Goal: Information Seeking & Learning: Learn about a topic

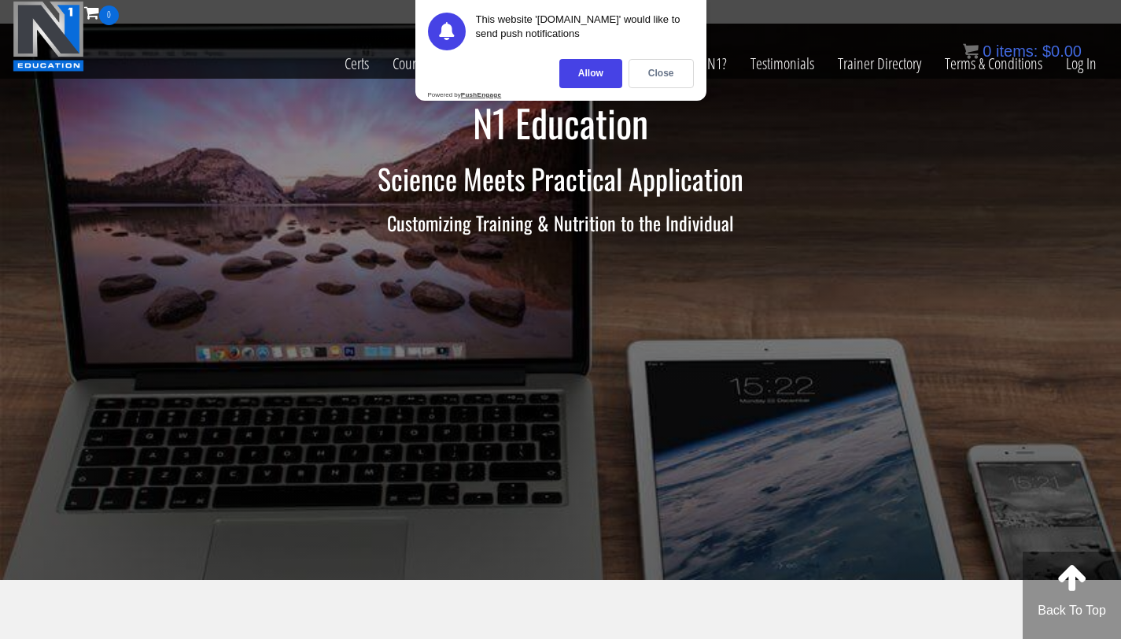
click at [171, 174] on h2 "Science Meets Practical Application" at bounding box center [561, 178] width 921 height 31
click at [680, 80] on div "Close" at bounding box center [661, 73] width 65 height 29
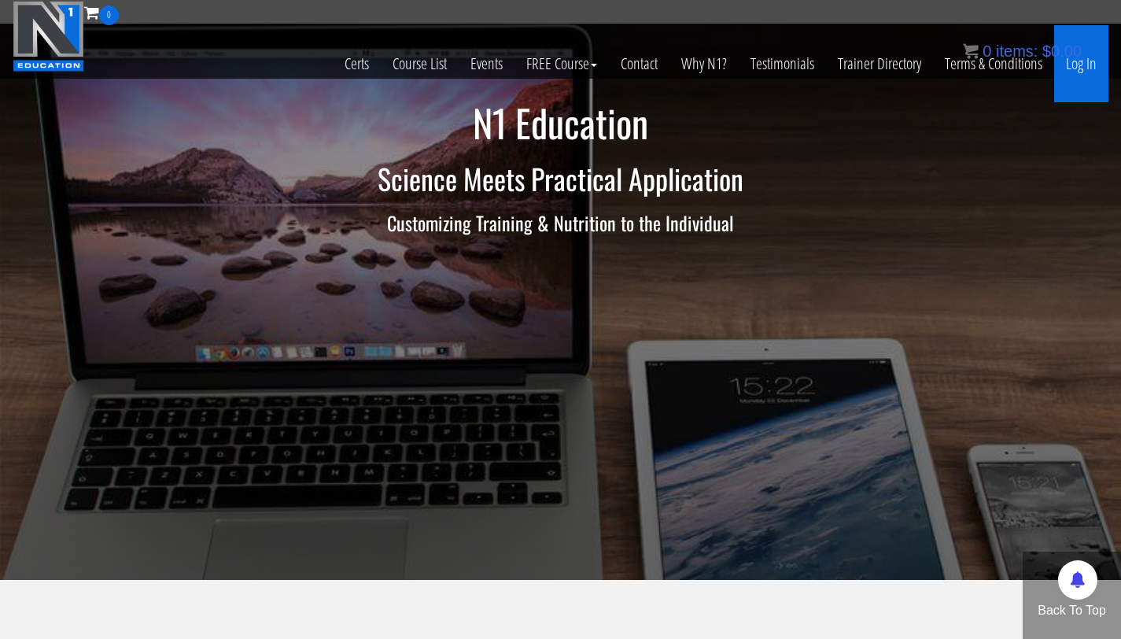
click at [1078, 71] on link "Log In" at bounding box center [1081, 63] width 54 height 77
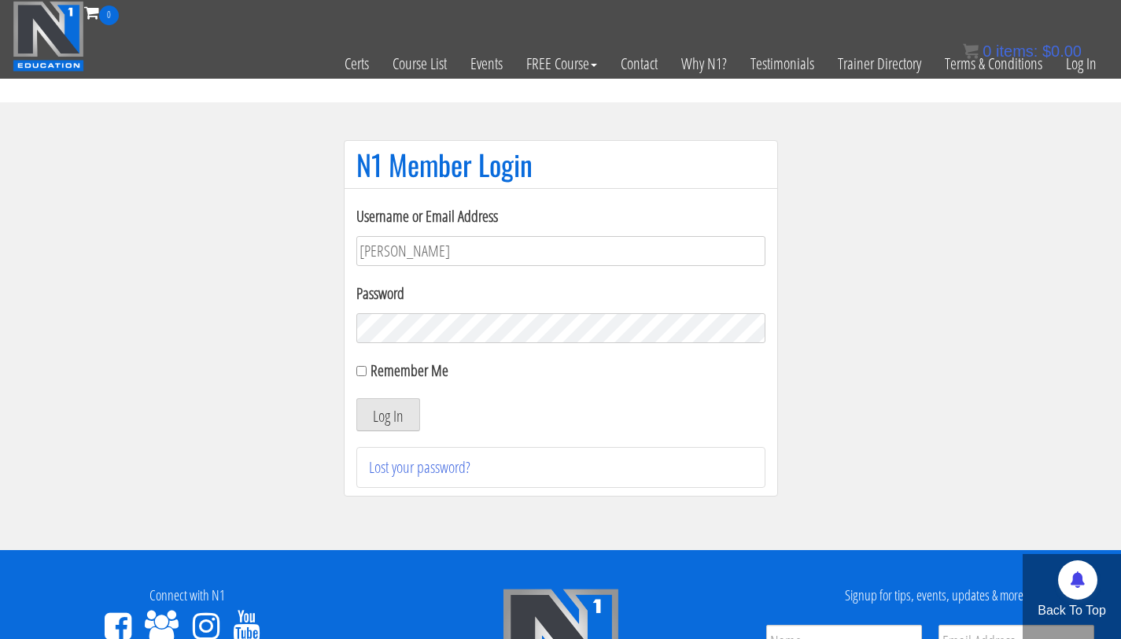
type input "bryan111496@gmail.com"
click at [356, 398] on button "Log In" at bounding box center [388, 414] width 64 height 33
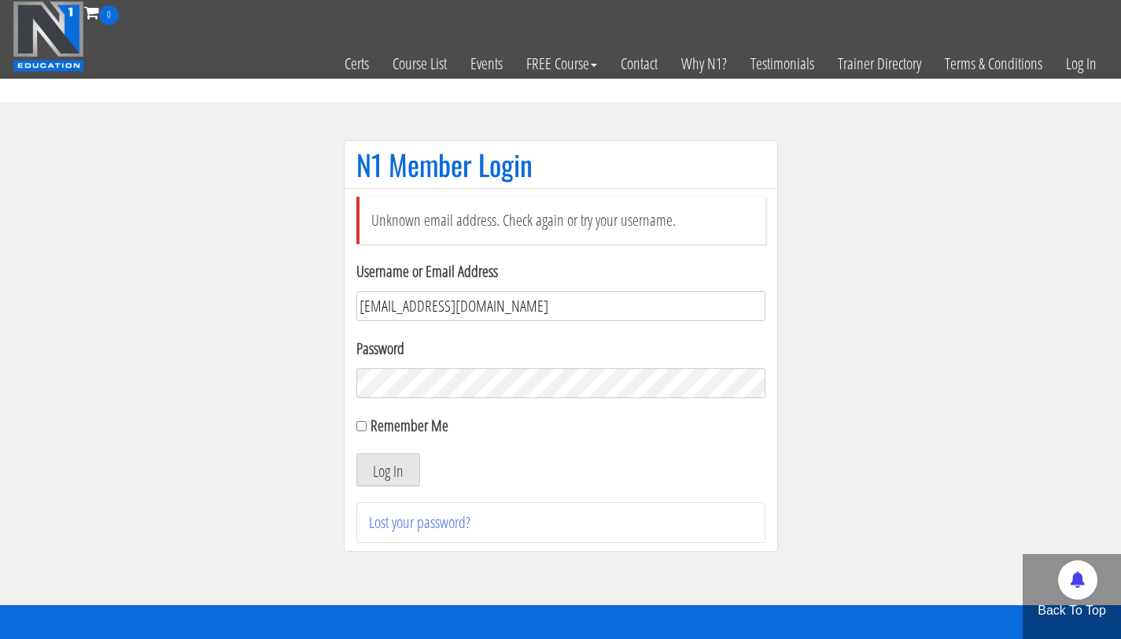
drag, startPoint x: 509, startPoint y: 301, endPoint x: 321, endPoint y: 307, distance: 188.1
click at [321, 307] on section "N1 Member Login Unknown email address. Check again or try your username. Userna…" at bounding box center [560, 353] width 1121 height 503
type input "bryan.williams@upr.edu"
click at [356, 453] on button "Log In" at bounding box center [388, 469] width 64 height 33
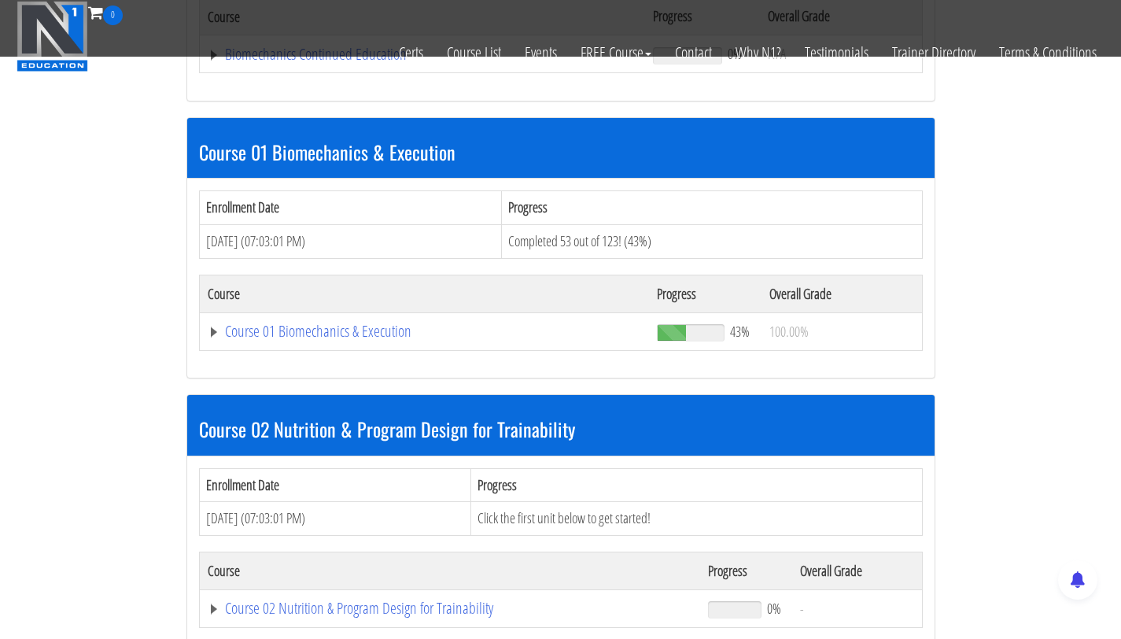
scroll to position [305, 0]
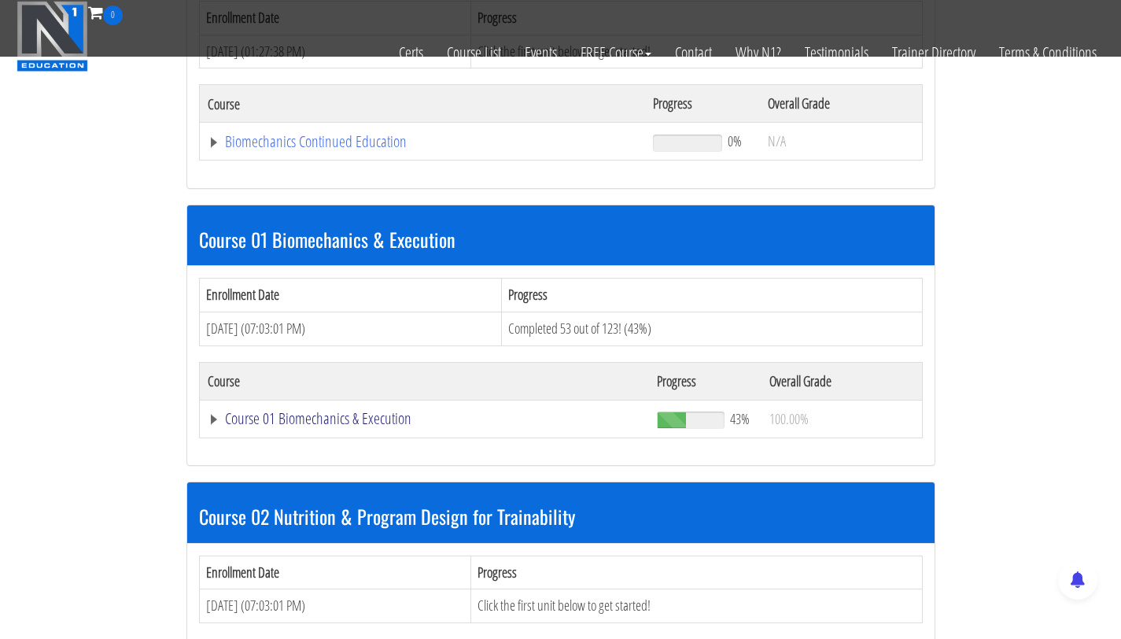
click at [329, 423] on link "Course 01 Biomechanics & Execution" at bounding box center [425, 419] width 434 height 16
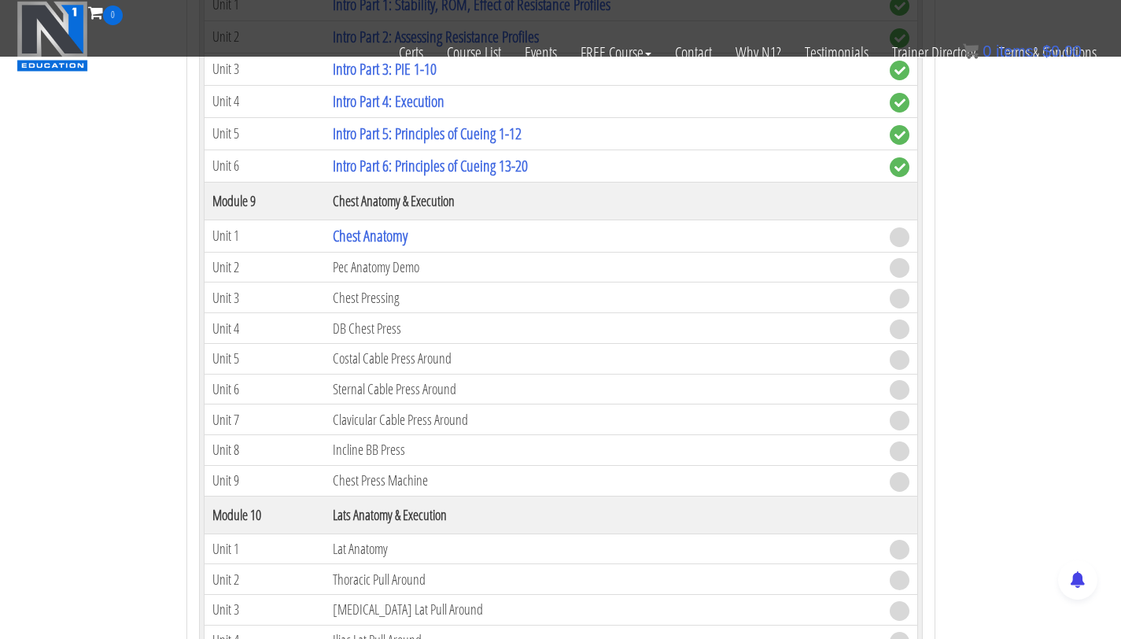
scroll to position [2522, 0]
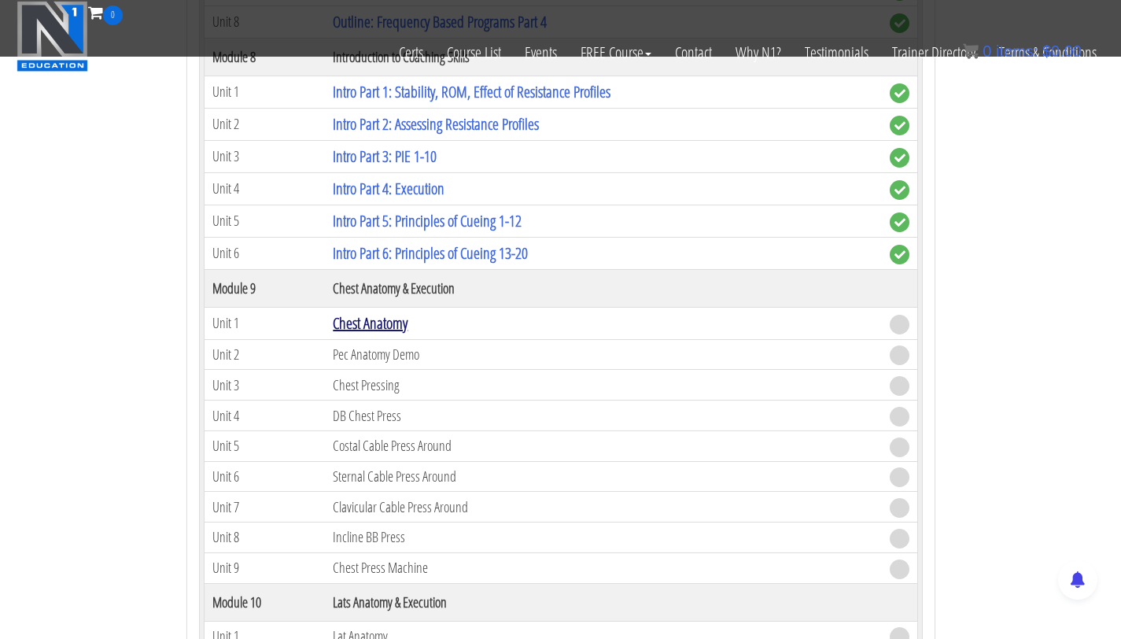
click at [367, 326] on link "Chest Anatomy" at bounding box center [370, 322] width 75 height 21
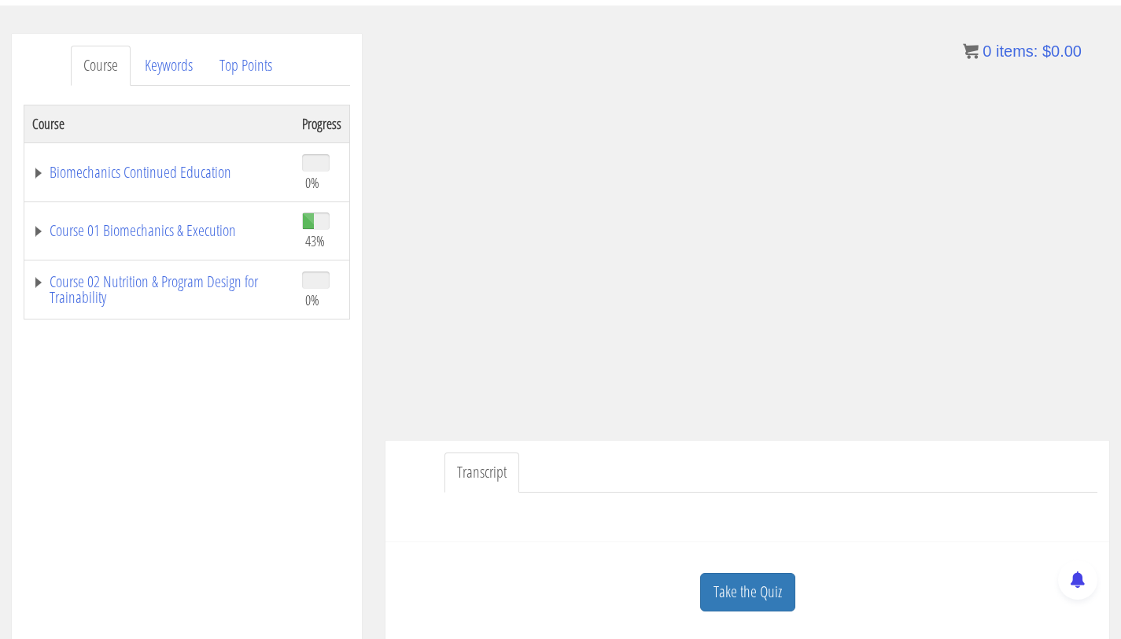
scroll to position [180, 0]
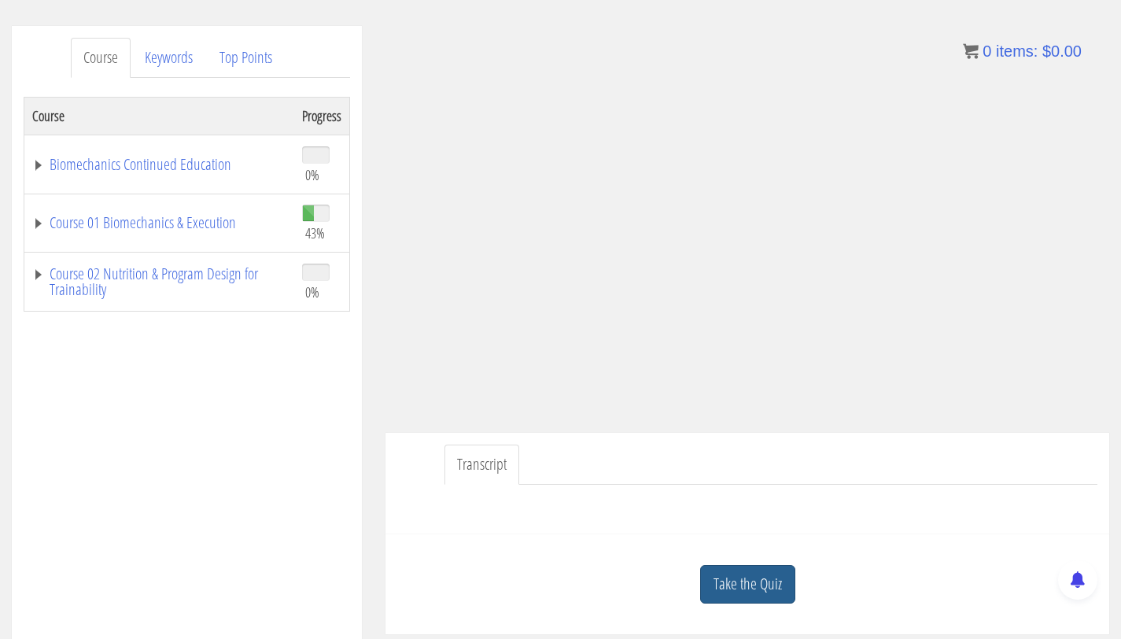
click at [769, 596] on link "Take the Quiz" at bounding box center [747, 584] width 95 height 39
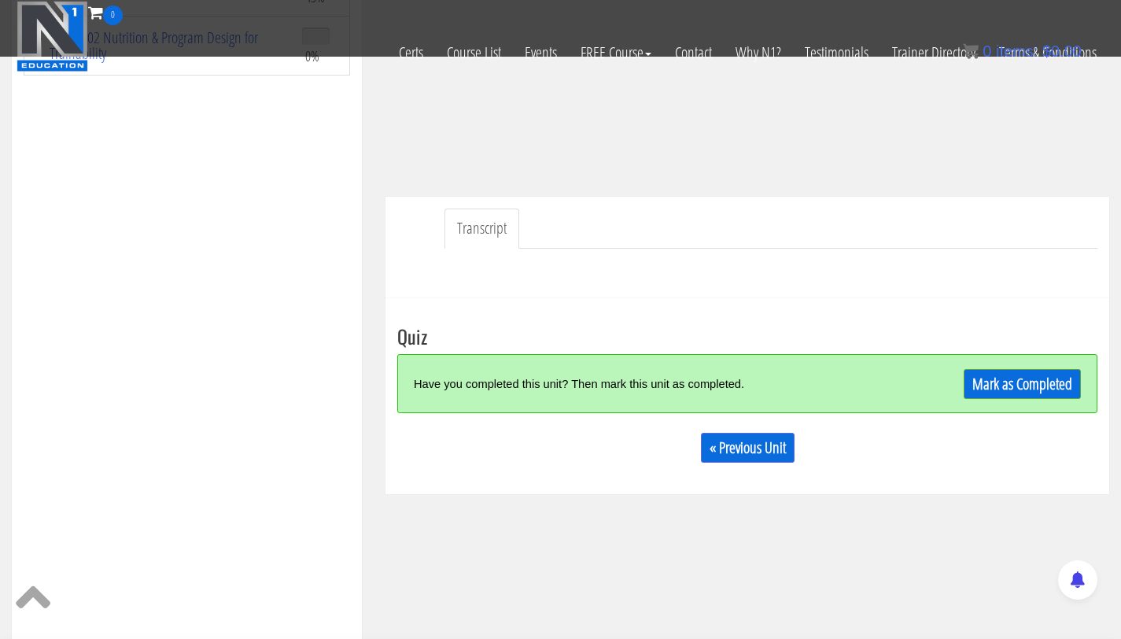
scroll to position [334, 0]
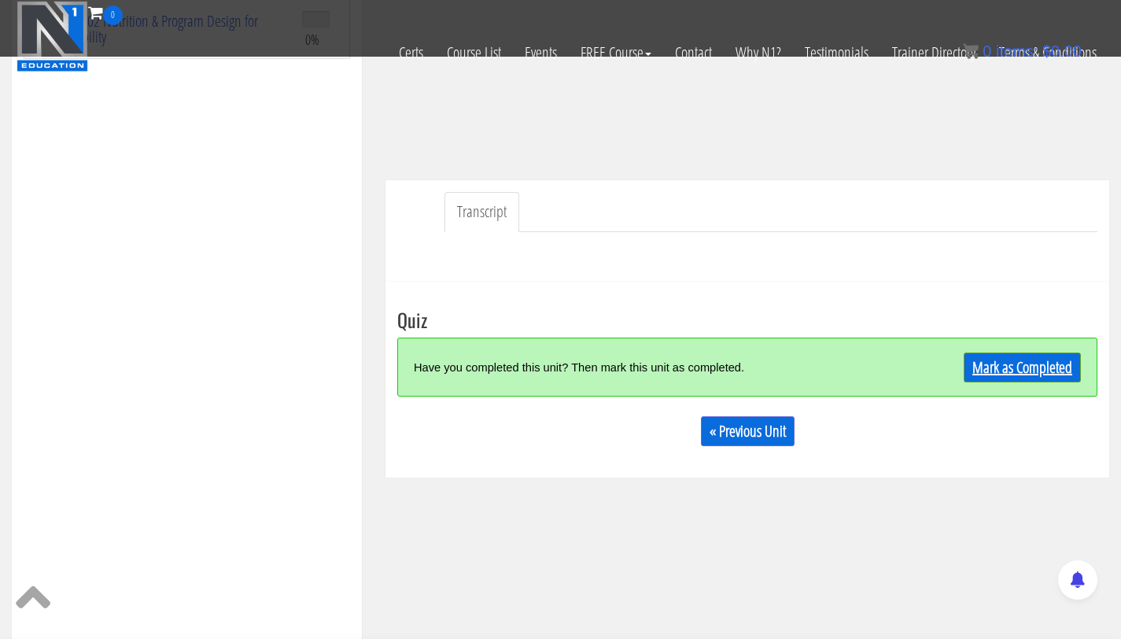
click at [998, 367] on link "Mark as Completed" at bounding box center [1022, 367] width 117 height 30
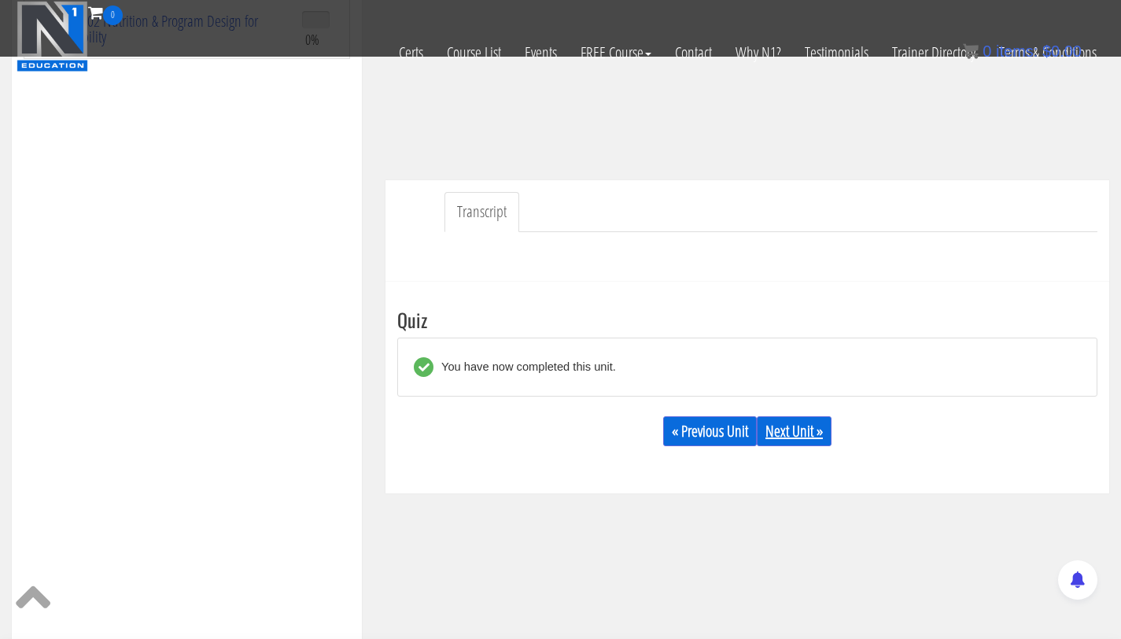
click at [786, 436] on link "Next Unit »" at bounding box center [794, 431] width 75 height 30
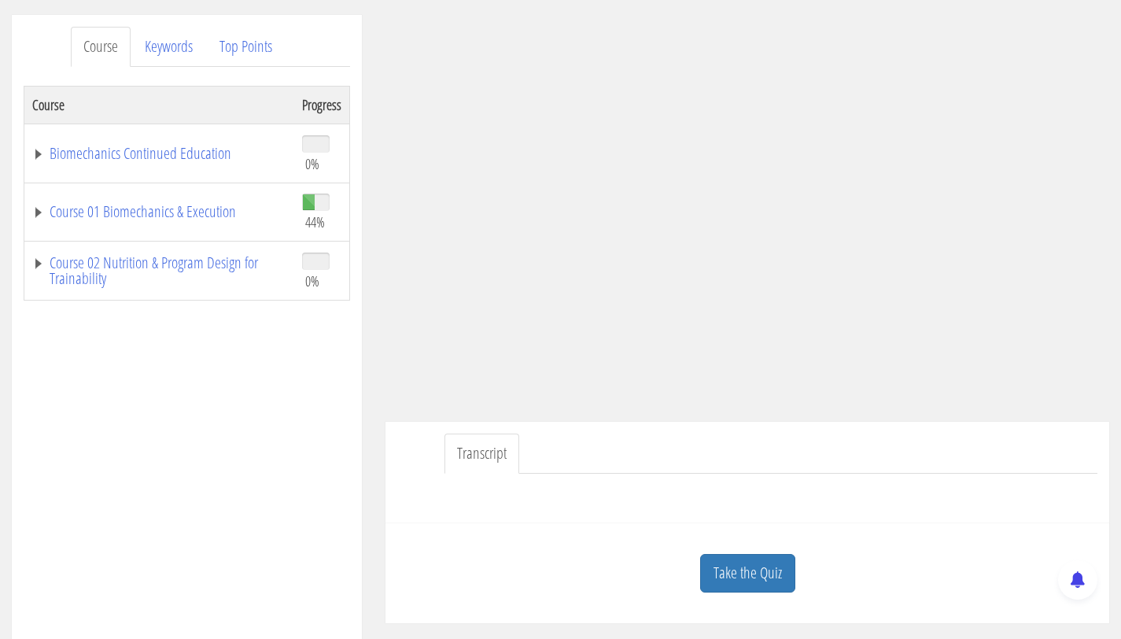
scroll to position [192, 0]
click at [199, 212] on link "Course 01 Biomechanics & Execution" at bounding box center [159, 211] width 254 height 16
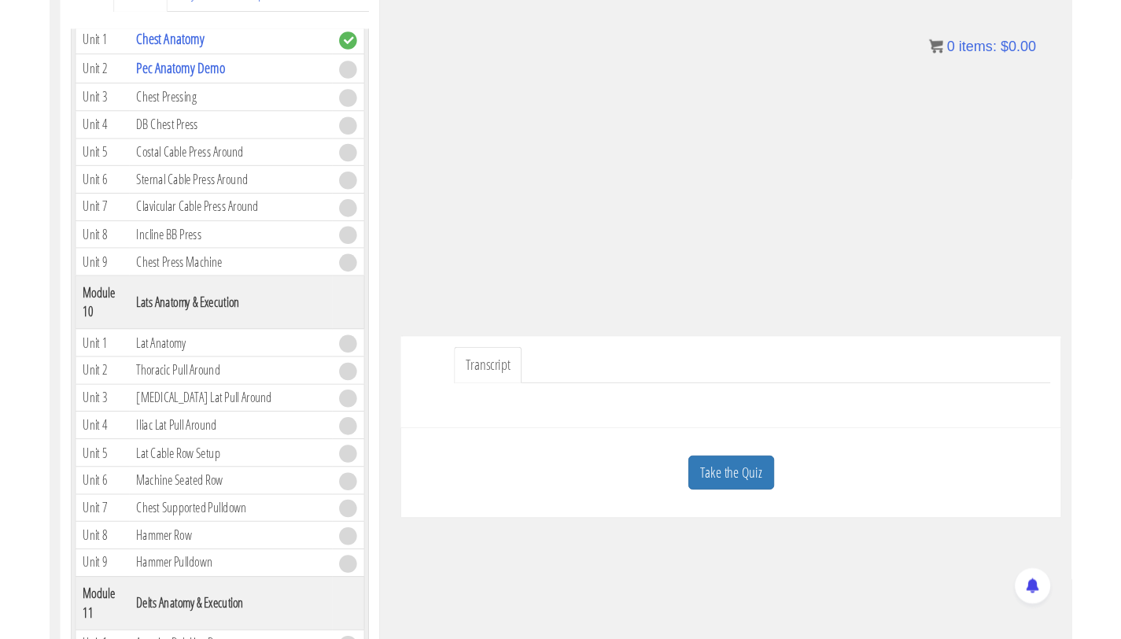
scroll to position [2841, 0]
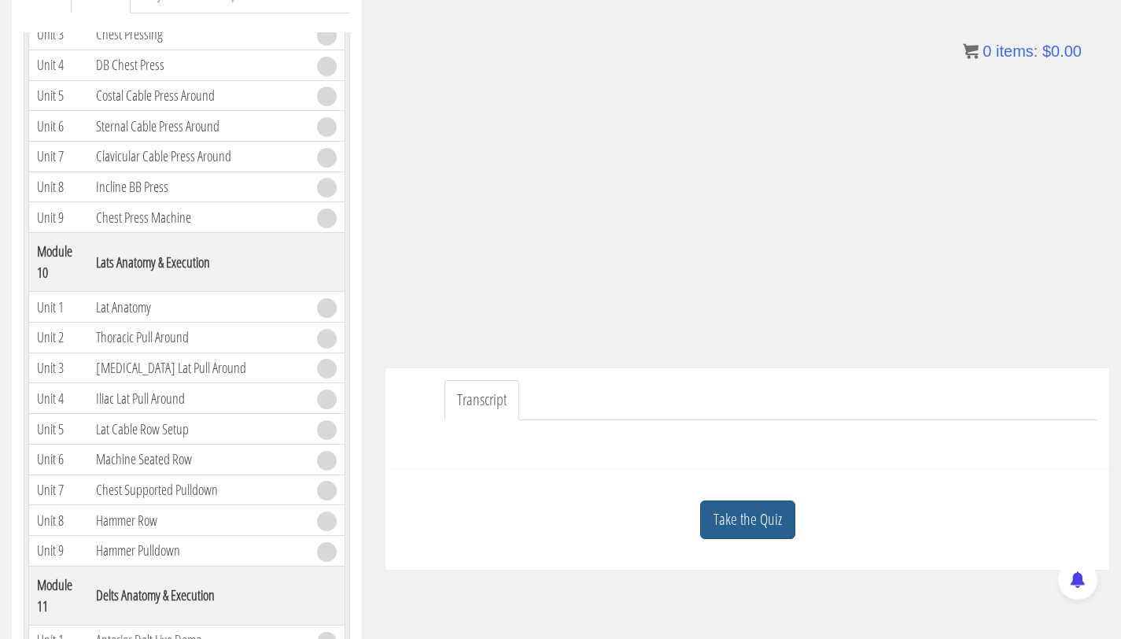
click at [743, 521] on link "Take the Quiz" at bounding box center [747, 519] width 95 height 39
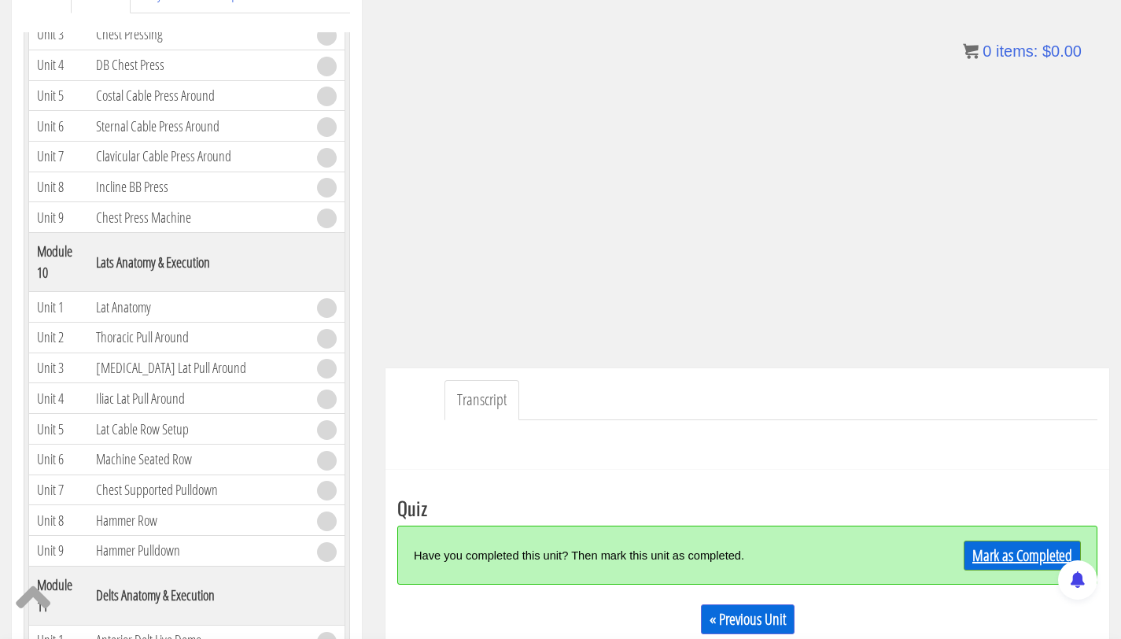
click at [1001, 551] on link "Mark as Completed" at bounding box center [1022, 556] width 117 height 30
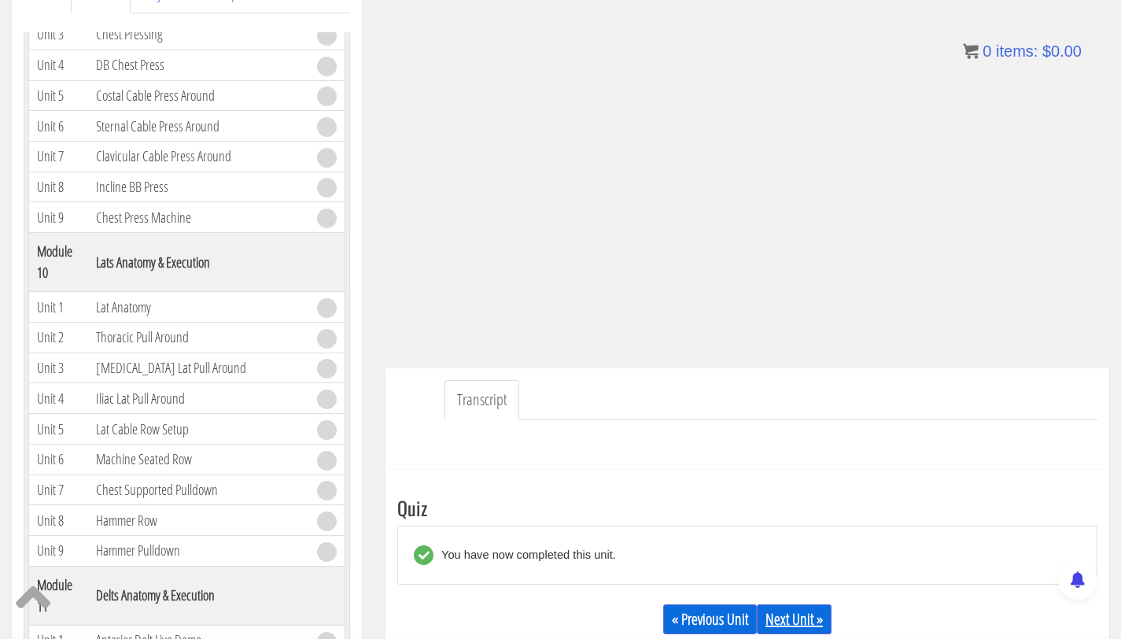
click at [781, 624] on link "Next Unit »" at bounding box center [794, 619] width 75 height 30
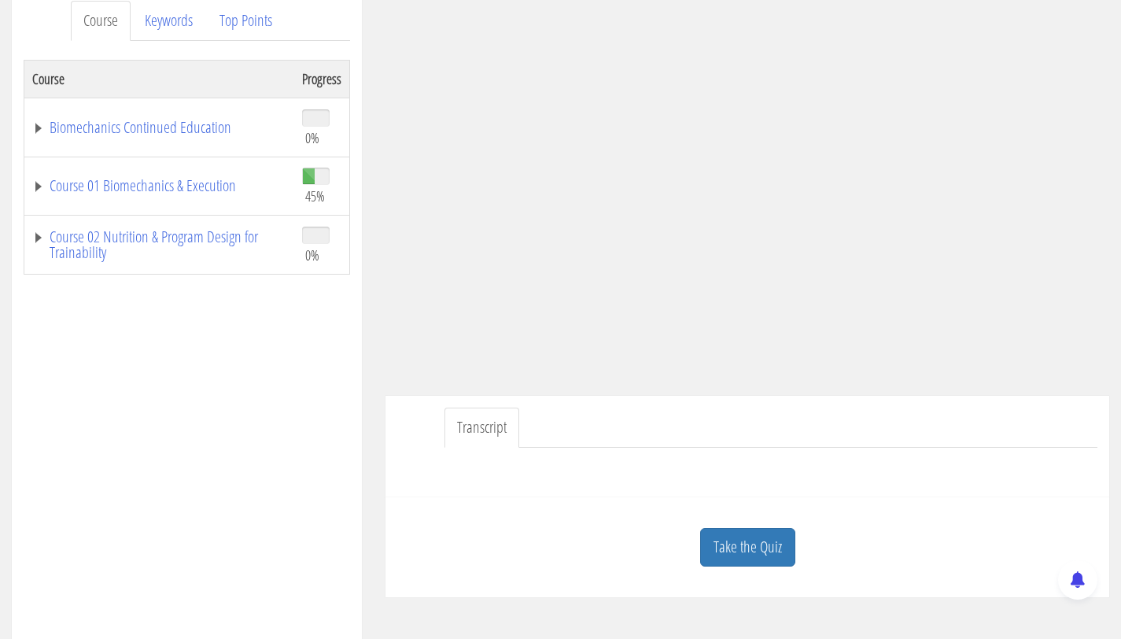
scroll to position [212, 0]
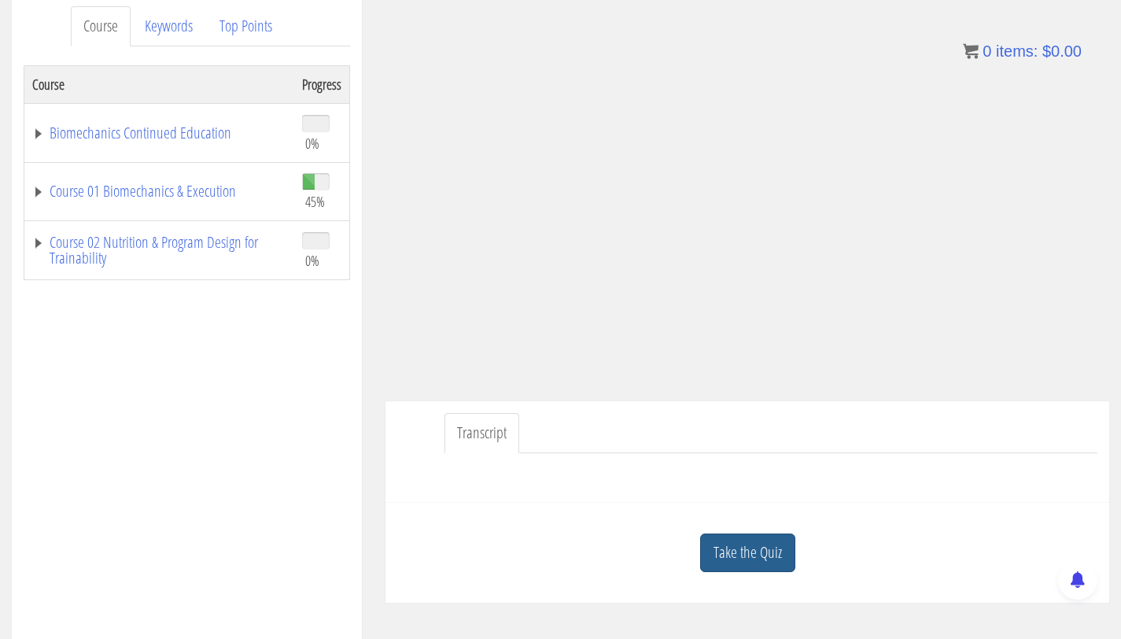
click at [776, 553] on link "Take the Quiz" at bounding box center [747, 552] width 95 height 39
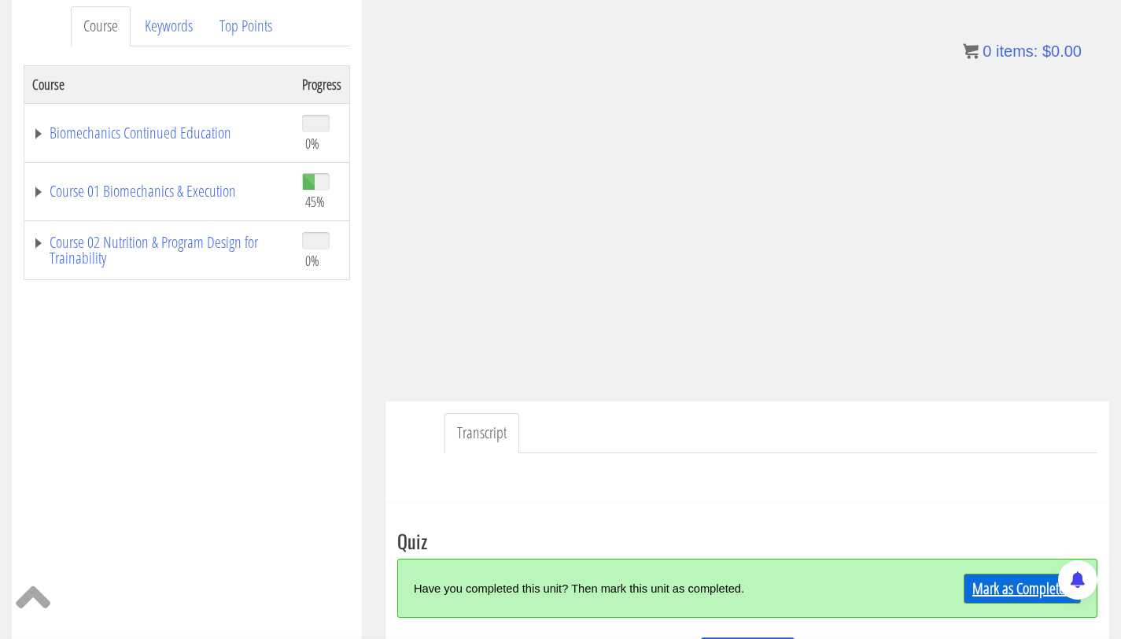
click at [988, 593] on link "Mark as Completed" at bounding box center [1022, 589] width 117 height 30
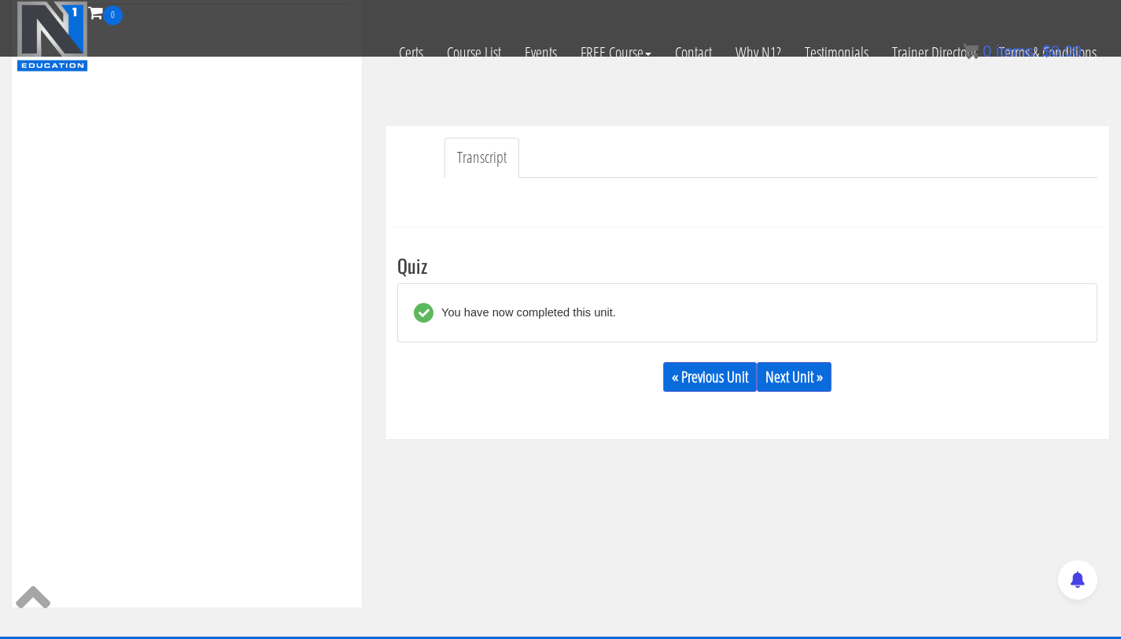
scroll to position [407, 0]
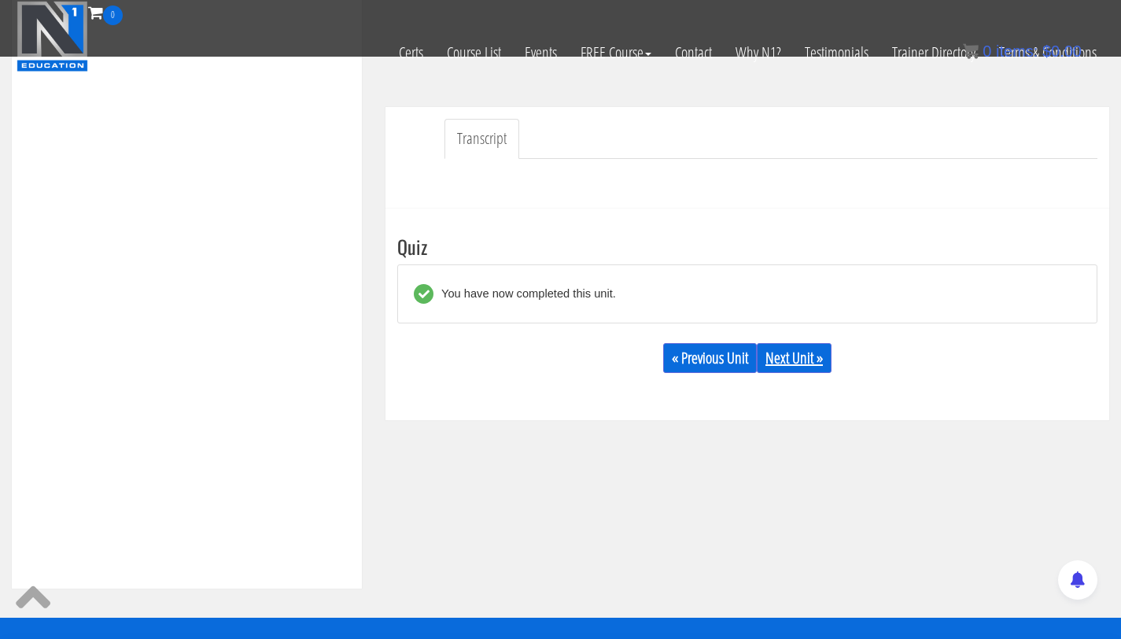
click at [774, 349] on link "Next Unit »" at bounding box center [794, 358] width 75 height 30
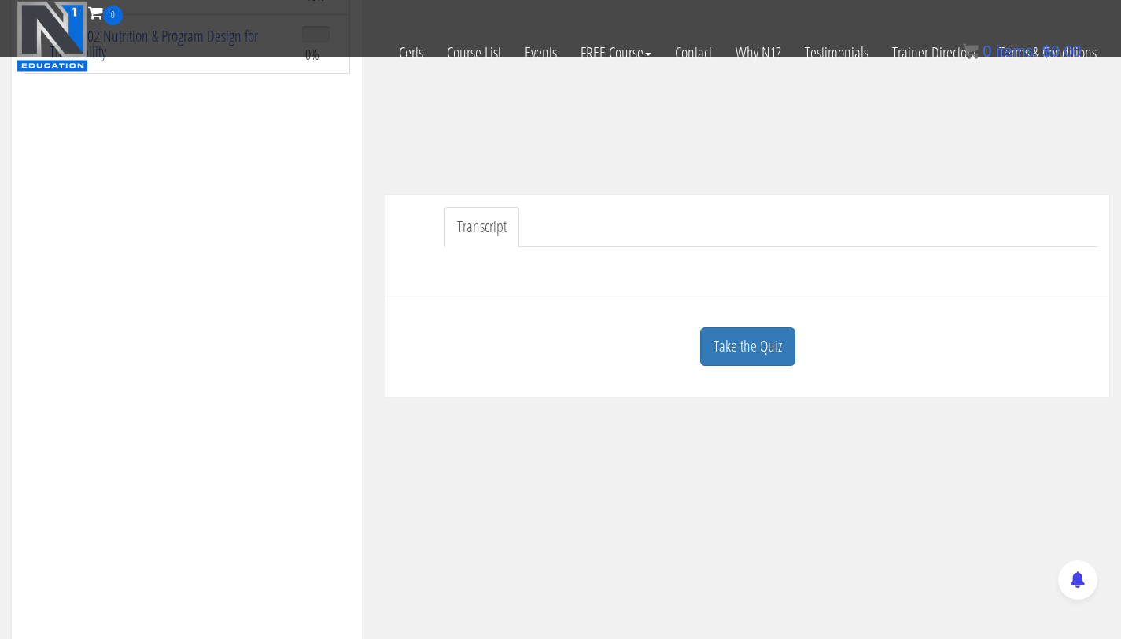
scroll to position [319, 0]
click at [768, 330] on link "Take the Quiz" at bounding box center [747, 346] width 95 height 39
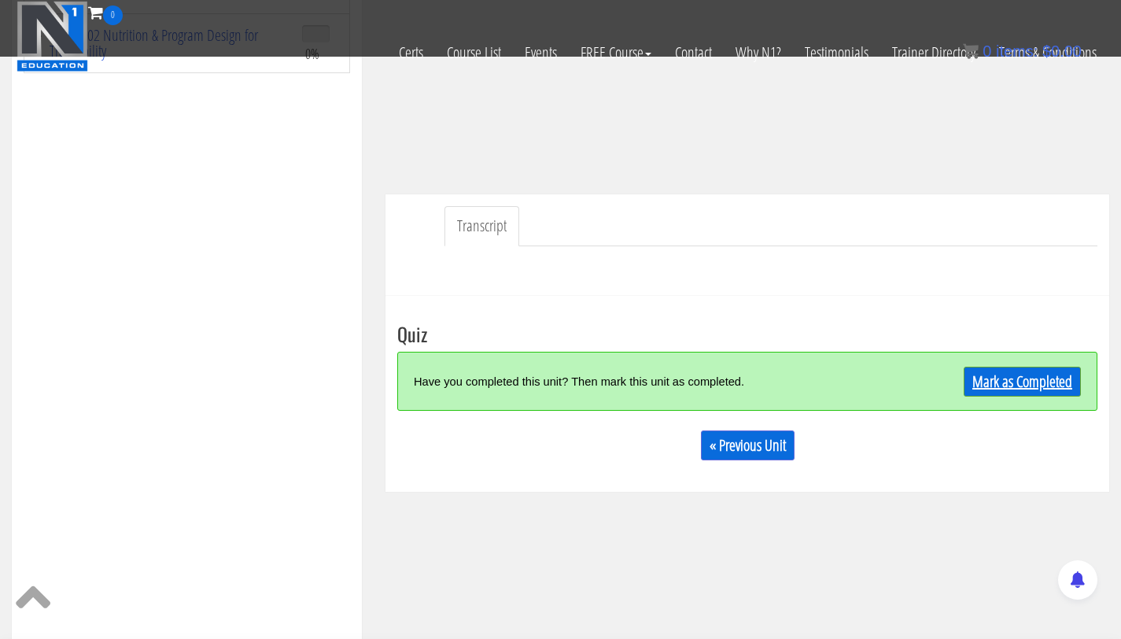
click at [999, 377] on link "Mark as Completed" at bounding box center [1022, 382] width 117 height 30
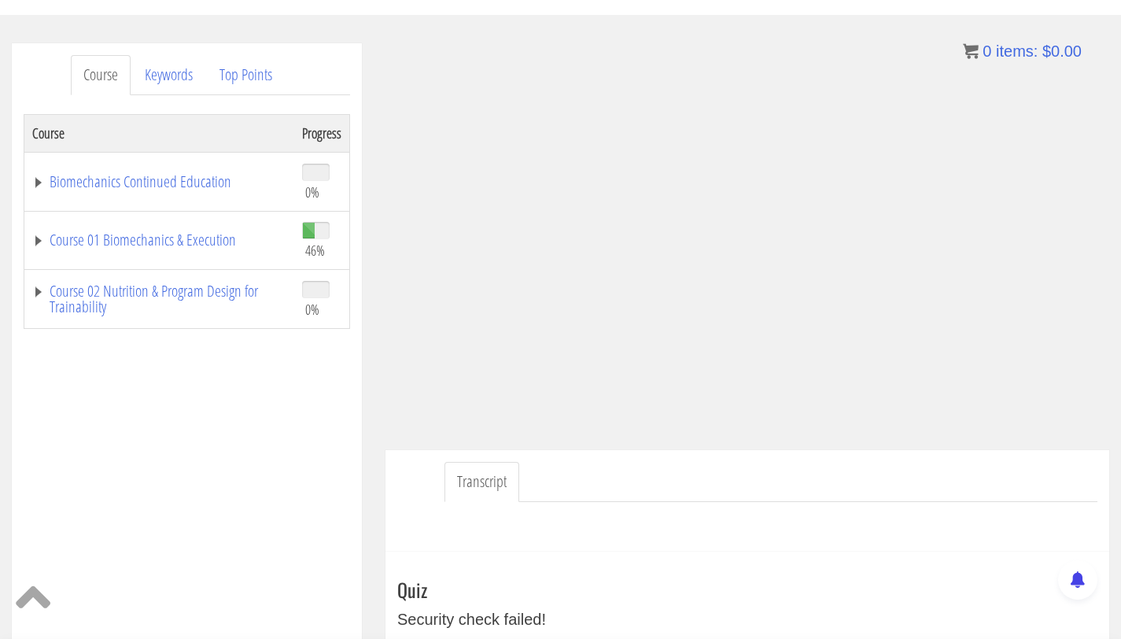
scroll to position [0, 0]
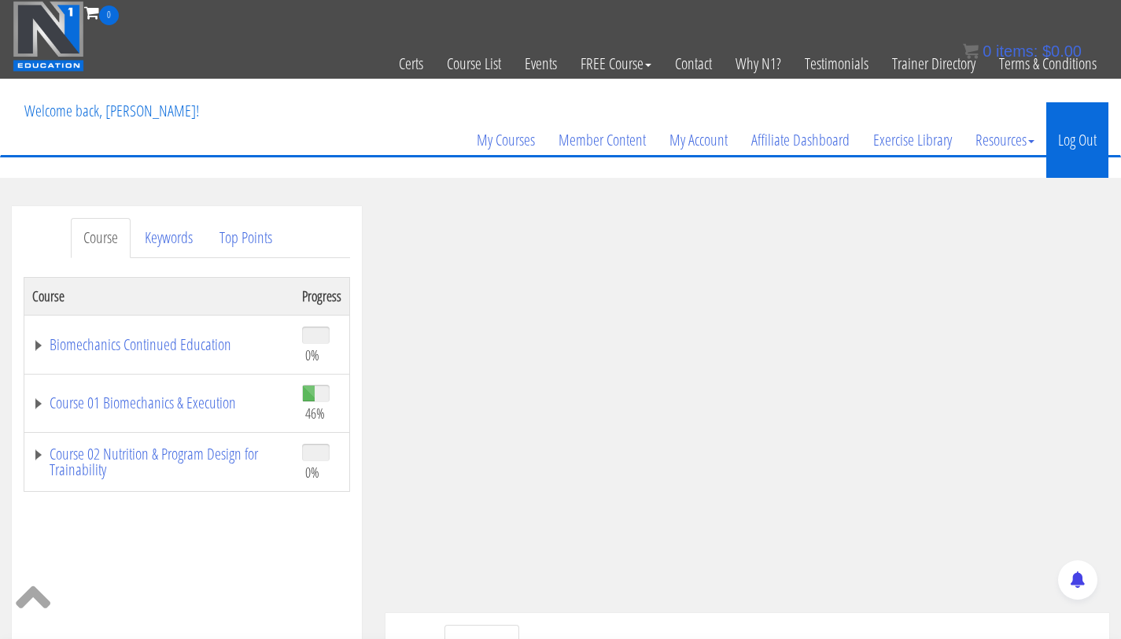
click at [1087, 144] on link "Log Out" at bounding box center [1077, 140] width 62 height 76
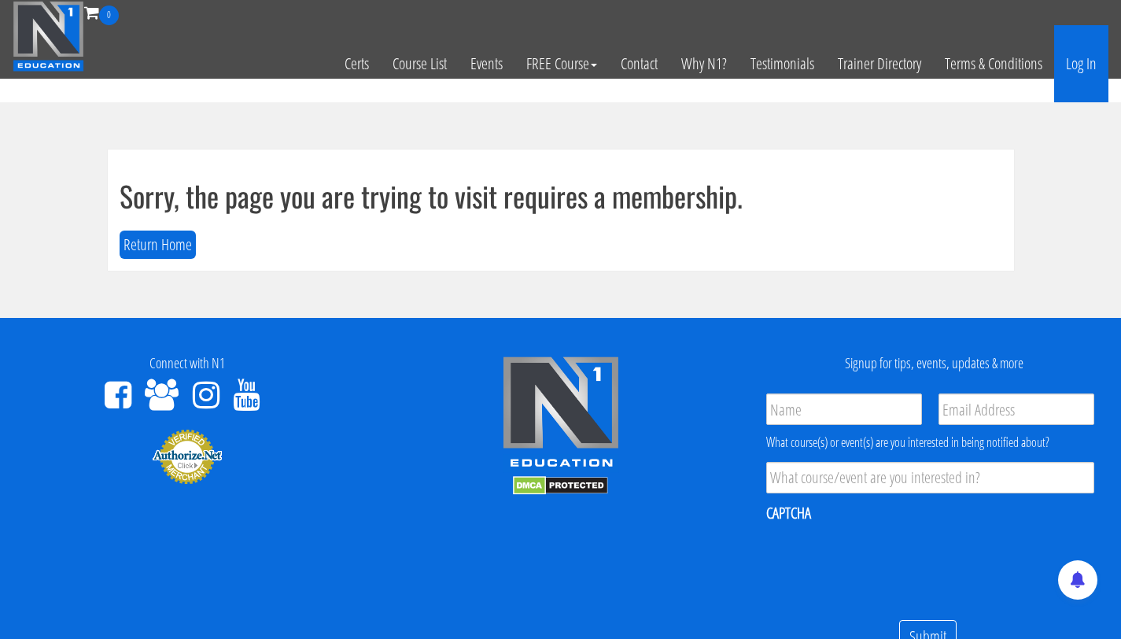
click at [1071, 55] on link "Log In" at bounding box center [1081, 63] width 54 height 77
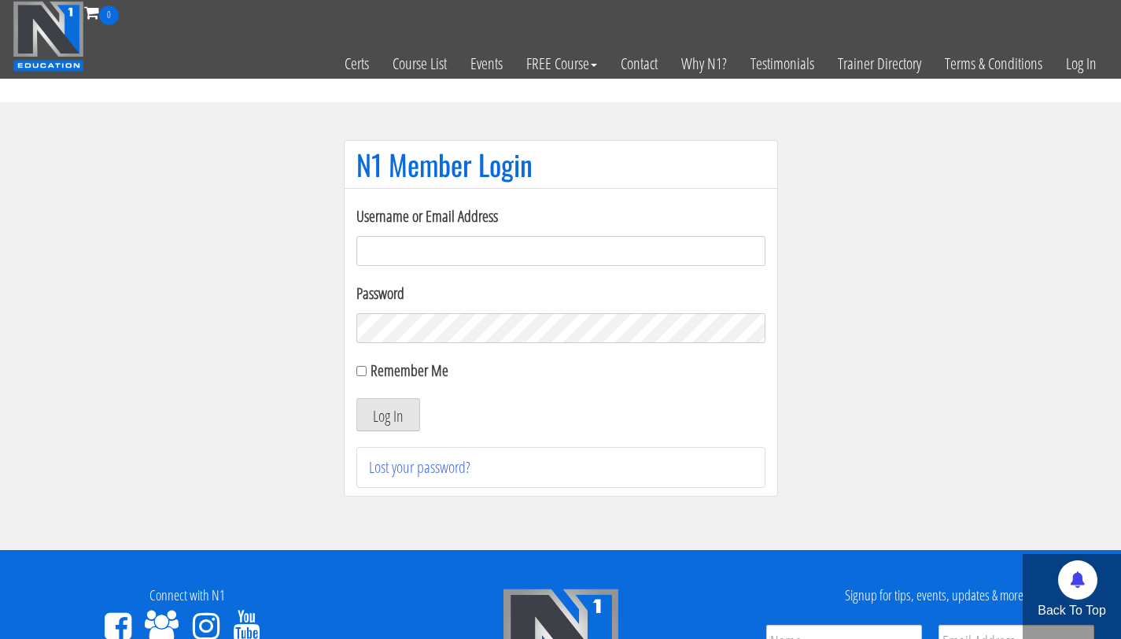
click at [508, 256] on input "Username or Email Address" at bounding box center [560, 251] width 409 height 30
type input "bryan.williams@upr.edu"
click at [356, 398] on button "Log In" at bounding box center [388, 414] width 64 height 33
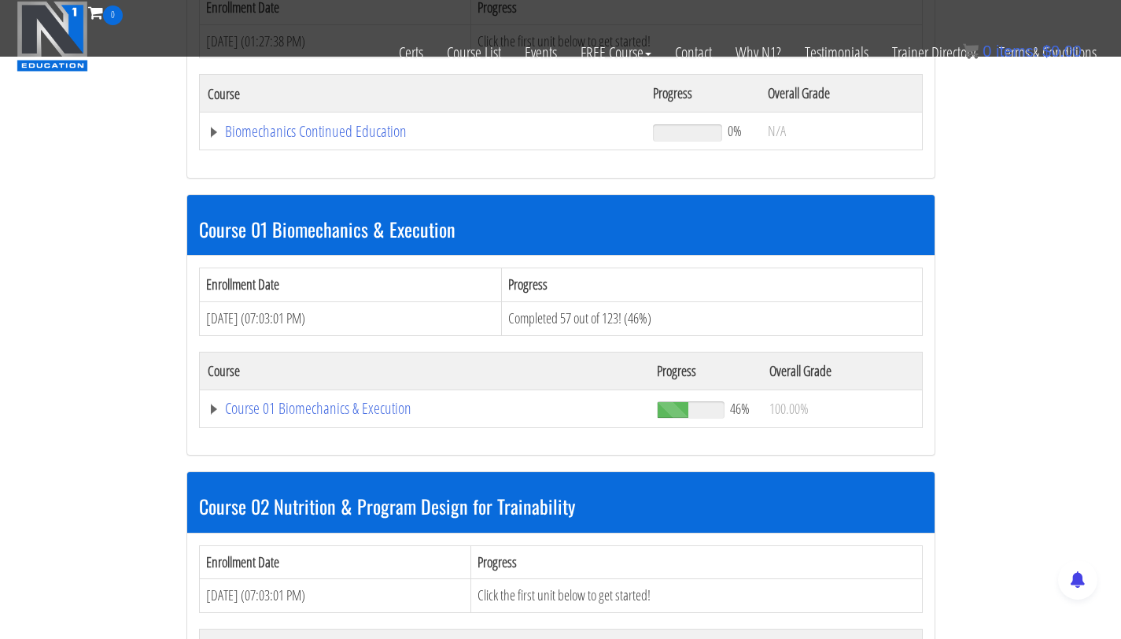
scroll to position [319, 0]
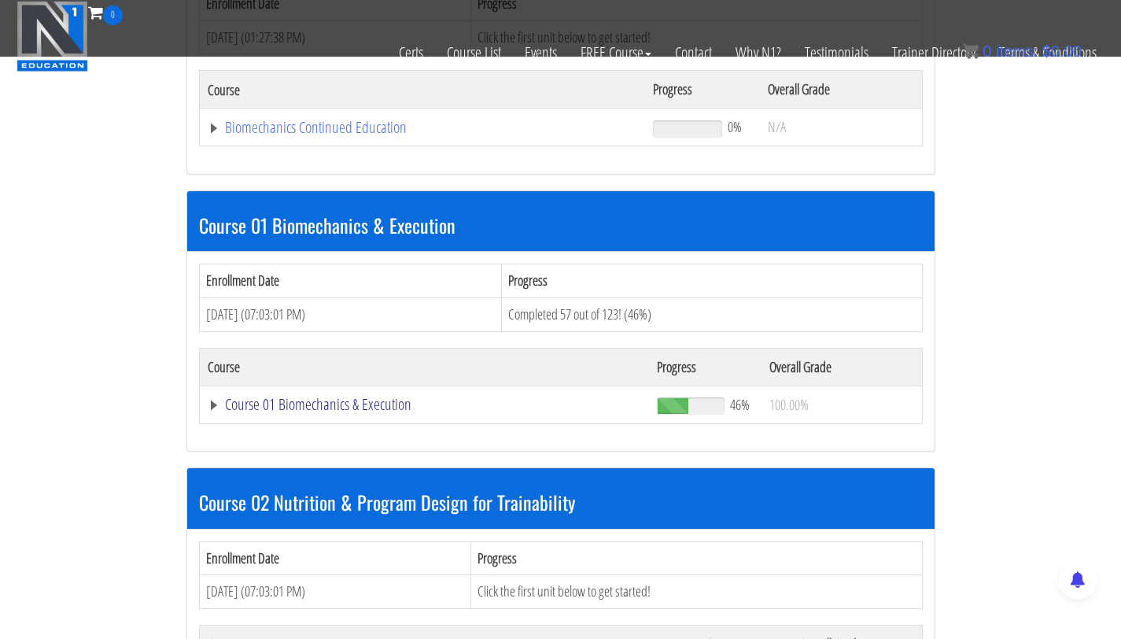
click at [275, 407] on link "Course 01 Biomechanics & Execution" at bounding box center [425, 405] width 434 height 16
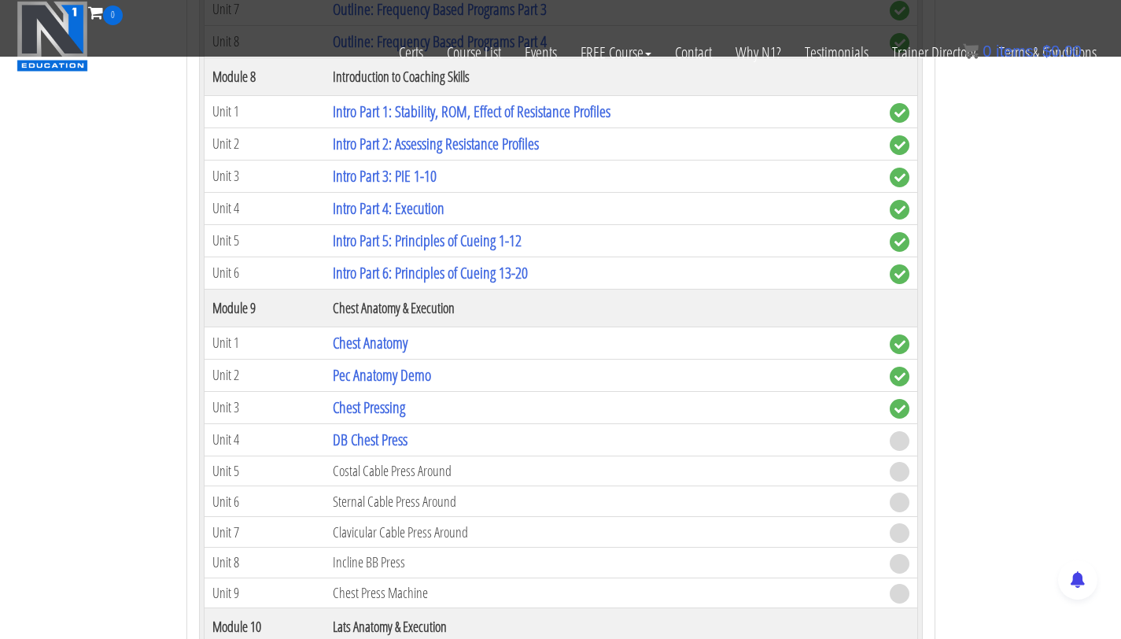
scroll to position [2504, 0]
click at [363, 441] on link "DB Chest Press" at bounding box center [370, 438] width 75 height 21
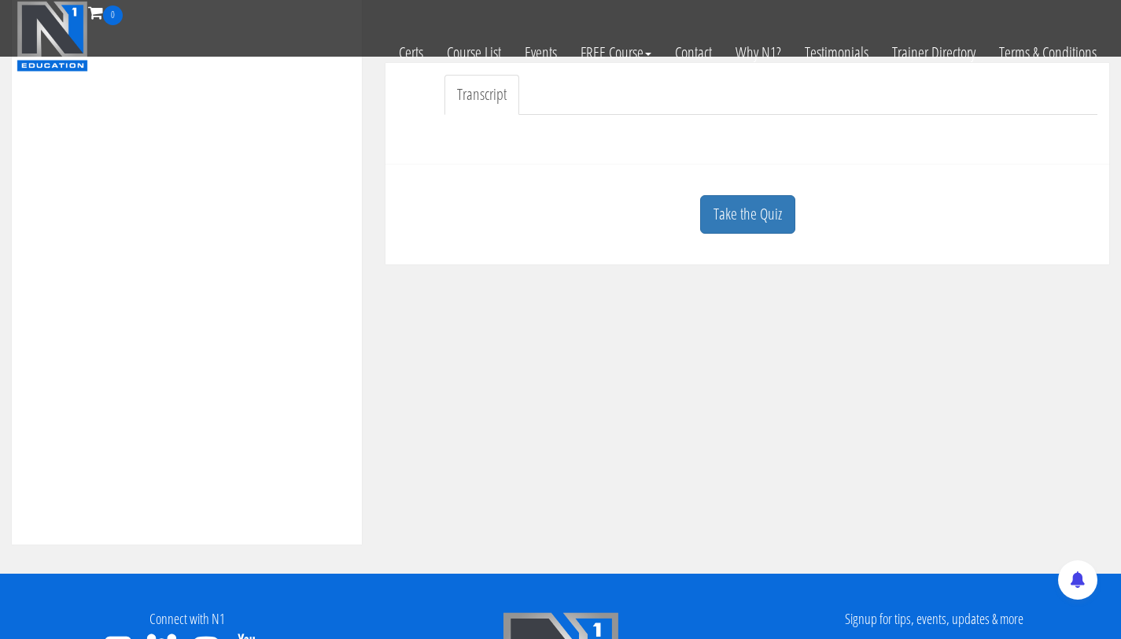
scroll to position [454, 0]
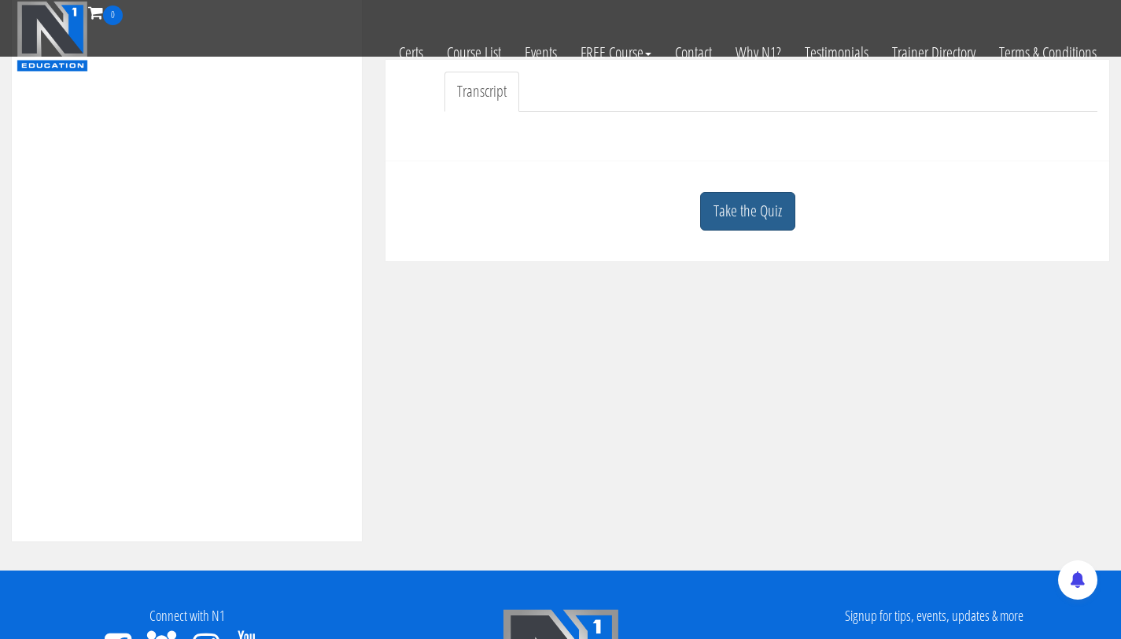
click at [725, 225] on link "Take the Quiz" at bounding box center [747, 211] width 95 height 39
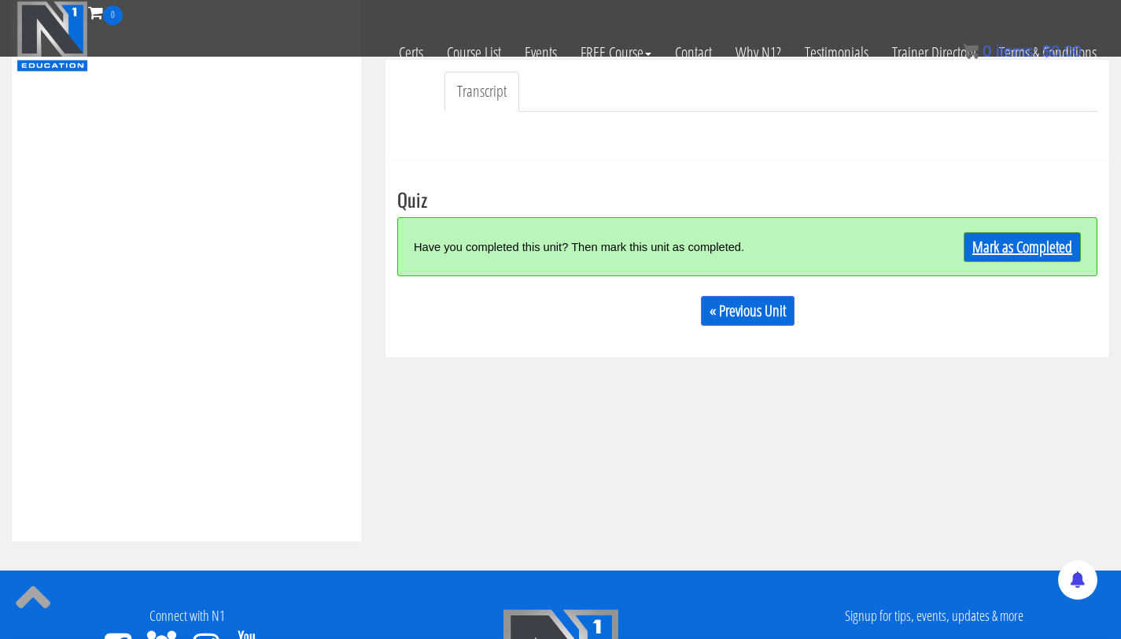
click at [1013, 253] on link "Mark as Completed" at bounding box center [1022, 247] width 117 height 30
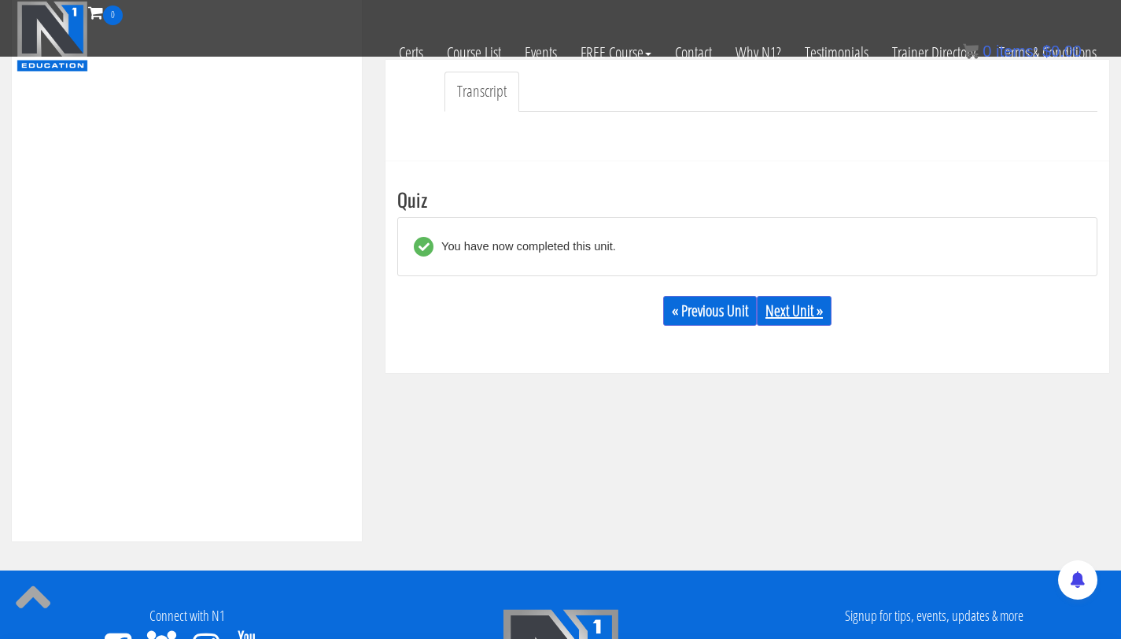
click at [799, 299] on link "Next Unit »" at bounding box center [794, 311] width 75 height 30
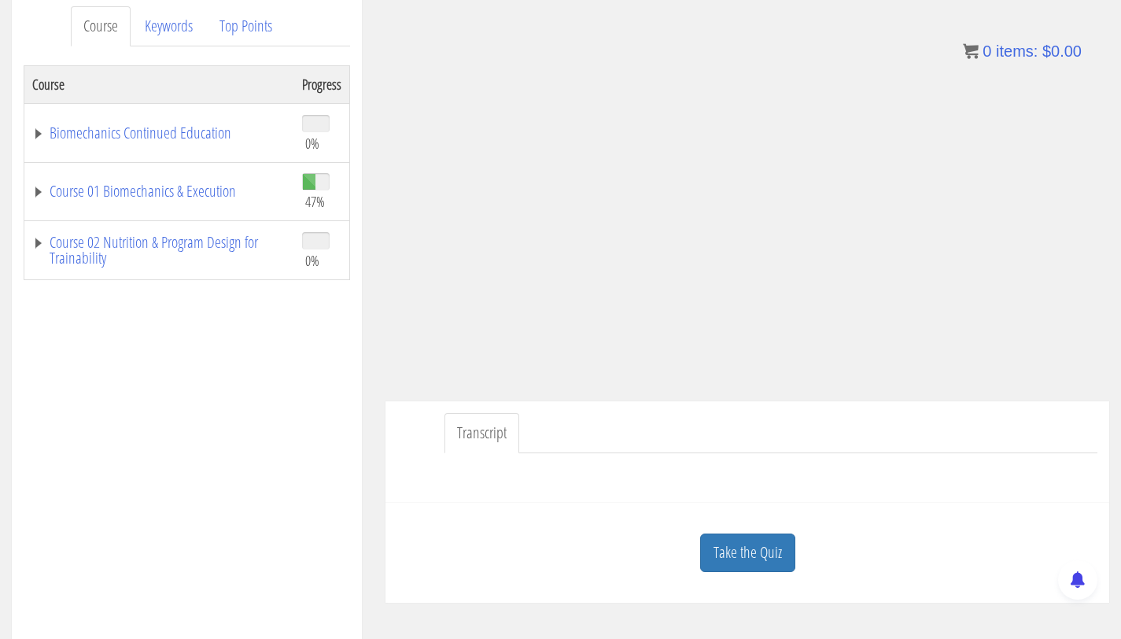
scroll to position [226, 0]
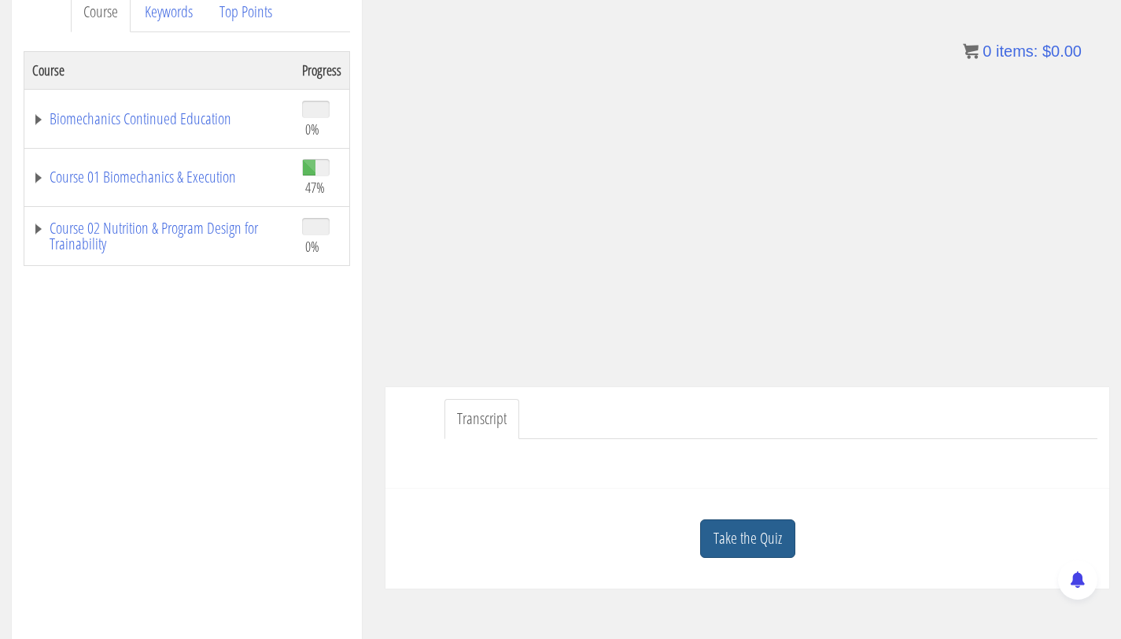
click at [756, 533] on link "Take the Quiz" at bounding box center [747, 538] width 95 height 39
